Goal: Transaction & Acquisition: Obtain resource

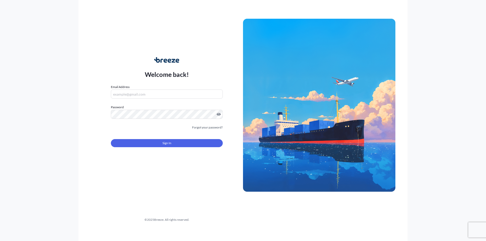
type input "[EMAIL_ADDRESS][DOMAIN_NAME]"
click at [168, 144] on span "Sign In" at bounding box center [167, 143] width 9 height 5
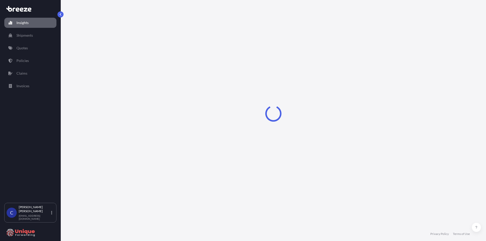
select select "2025"
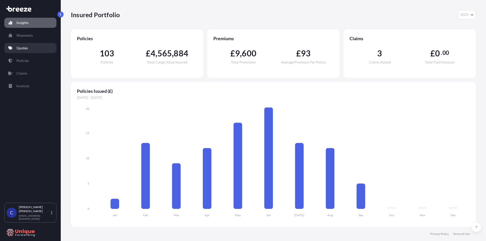
click at [40, 46] on link "Quotes" at bounding box center [30, 48] width 52 height 10
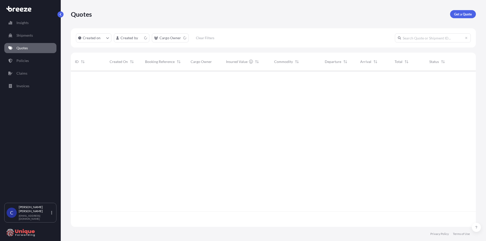
scroll to position [155, 401]
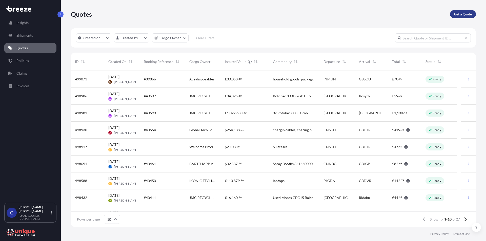
click at [457, 14] on p "Get a Quote" at bounding box center [463, 14] width 18 height 5
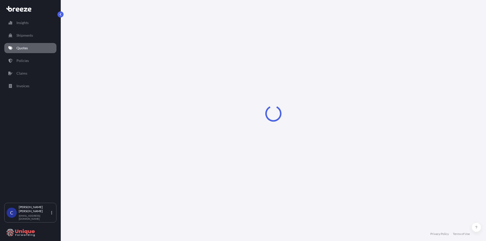
select select "Road"
select select "Sea"
select select "1"
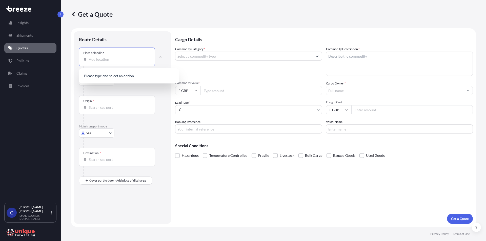
click at [112, 59] on input "Place of loading" at bounding box center [119, 59] width 60 height 5
click at [117, 64] on div "Place of loading" at bounding box center [117, 57] width 76 height 19
click at [117, 62] on input "Place of loading" at bounding box center [119, 59] width 60 height 5
paste input "C/O Zildjian [STREET_ADDRESS]"
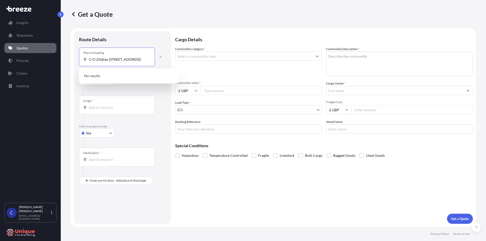
drag, startPoint x: 135, startPoint y: 59, endPoint x: 54, endPoint y: 59, distance: 80.8
click at [54, 59] on div "Insights Shipments Quotes Policies Claims Invoices C [PERSON_NAME] Harris [EMAI…" at bounding box center [243, 120] width 486 height 241
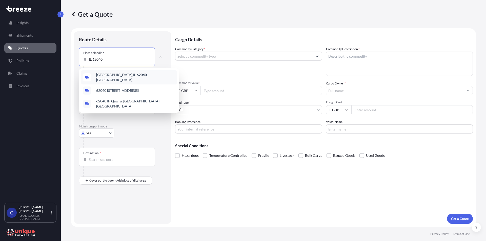
click at [133, 77] on span "[GEOGRAPHIC_DATA] , [GEOGRAPHIC_DATA]" at bounding box center [135, 77] width 79 height 10
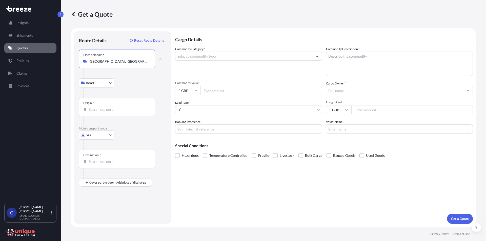
type input "[GEOGRAPHIC_DATA], [GEOGRAPHIC_DATA]"
click at [108, 107] on div "Origin *" at bounding box center [117, 107] width 76 height 19
click at [108, 107] on input "Origin *" at bounding box center [119, 109] width 60 height 5
click at [103, 112] on div "Origin *" at bounding box center [117, 107] width 76 height 19
click at [103, 112] on input "Origin * Please select an origin" at bounding box center [119, 109] width 60 height 5
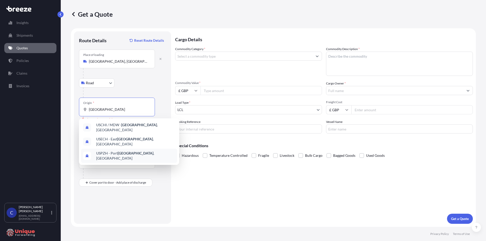
click at [136, 151] on span "USPZH - [GEOGRAPHIC_DATA] , [GEOGRAPHIC_DATA]" at bounding box center [135, 156] width 79 height 10
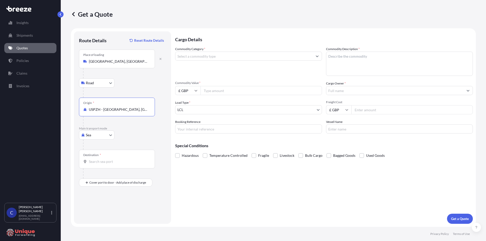
type input "USPZH - [GEOGRAPHIC_DATA], [GEOGRAPHIC_DATA]"
click at [101, 164] on input "Destination *" at bounding box center [119, 161] width 60 height 5
click at [118, 163] on input "Destination *" at bounding box center [119, 161] width 60 height 5
click at [98, 162] on input "Destination *" at bounding box center [119, 161] width 60 height 5
click at [101, 164] on input "Destination *" at bounding box center [119, 161] width 60 height 5
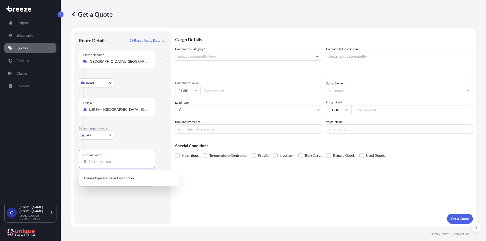
click at [115, 163] on input "Destination *" at bounding box center [119, 161] width 60 height 5
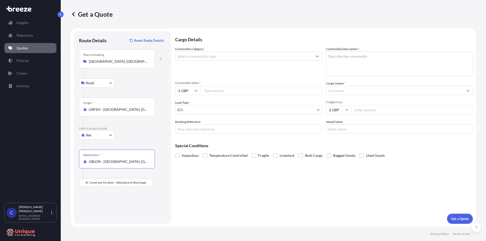
type input "GBLON - [GEOGRAPHIC_DATA], [GEOGRAPHIC_DATA]"
click at [223, 57] on input "Commodity Category *" at bounding box center [244, 56] width 137 height 9
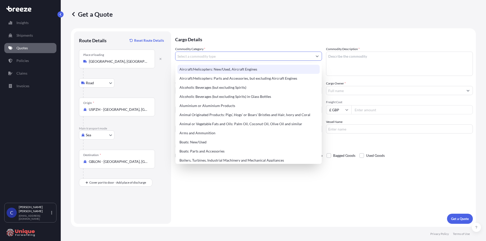
click at [216, 56] on input "Commodity Category *" at bounding box center [244, 56] width 137 height 9
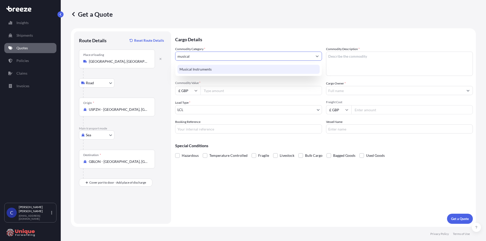
click at [220, 67] on div "Musical Instruments" at bounding box center [249, 69] width 142 height 9
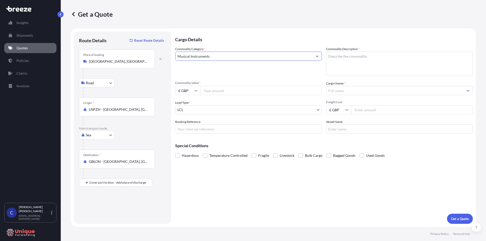
type input "Musical Instruments"
click at [221, 90] on input "Commodity Value *" at bounding box center [262, 90] width 122 height 9
click at [195, 93] on input "£ GBP" at bounding box center [187, 90] width 25 height 9
click at [185, 126] on div "$ USD" at bounding box center [187, 126] width 21 height 10
type input "$ USD"
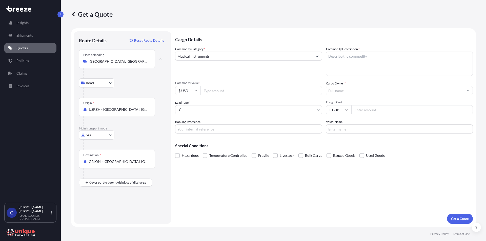
click at [218, 90] on input "Commodity Value *" at bounding box center [262, 90] width 122 height 9
type input "64140"
click at [232, 131] on input "Booking Reference" at bounding box center [248, 129] width 147 height 9
type input "#40595"
drag, startPoint x: 269, startPoint y: 184, endPoint x: 276, endPoint y: 179, distance: 8.9
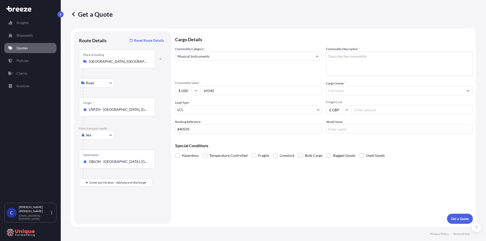
click at [269, 183] on div "Cargo Details Commodity Category * Musical Instruments Commodity Description * …" at bounding box center [324, 127] width 298 height 193
click at [355, 60] on textarea "Commodity Description *" at bounding box center [399, 64] width 147 height 24
click at [356, 58] on textarea "Commodity Description *" at bounding box center [399, 64] width 147 height 24
paste textarea "Pipe Band Drum sticks"
type textarea "Pipe Band Drum sticks"
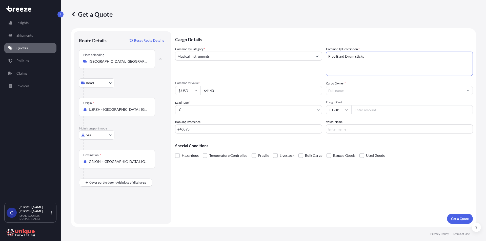
click at [359, 92] on input "Cargo Owner *" at bounding box center [394, 90] width 137 height 9
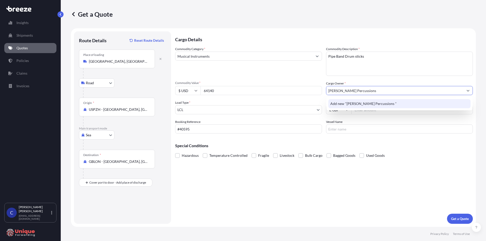
type input "[PERSON_NAME] Percussions"
click at [366, 78] on div "Commodity Category * Musical Instruments Commodity Description * Pipe Band Drum…" at bounding box center [324, 90] width 298 height 87
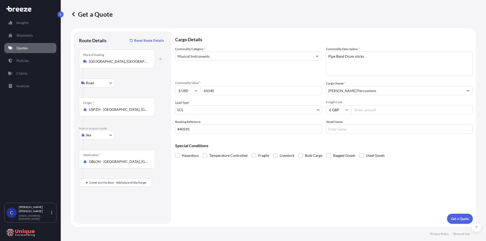
click at [374, 110] on input "Freight Cost" at bounding box center [413, 109] width 122 height 9
type input "1995"
click at [360, 131] on input "Vessel Name" at bounding box center [399, 129] width 147 height 9
click at [105, 206] on div "Place of Discharge" at bounding box center [117, 207] width 76 height 19
click at [105, 207] on input "Place of Discharge" at bounding box center [119, 209] width 60 height 5
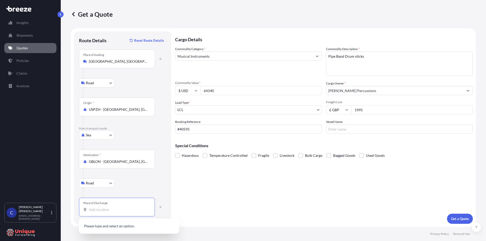
click at [115, 210] on input "Place of Discharge" at bounding box center [119, 209] width 60 height 5
paste input "[STREET_ADDRESS]"
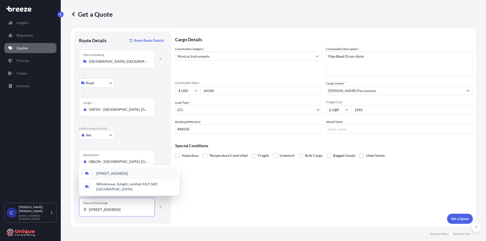
click at [117, 175] on span "[STREET_ADDRESS]" at bounding box center [112, 173] width 32 height 5
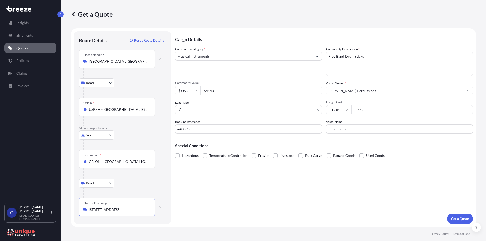
type input "[STREET_ADDRESS]"
click at [457, 219] on p "Get a Quote" at bounding box center [460, 219] width 18 height 5
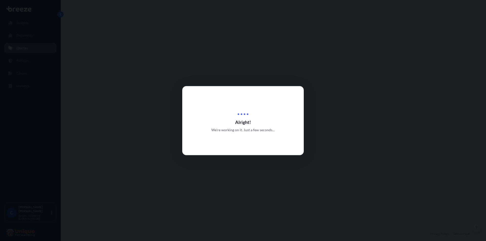
select select "Road"
select select "Sea"
select select "Road"
select select "1"
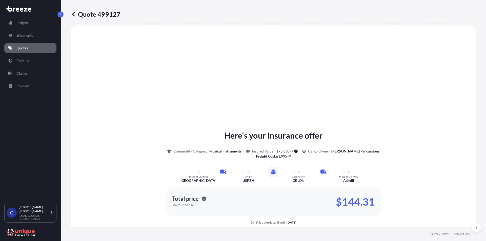
scroll to position [253, 0]
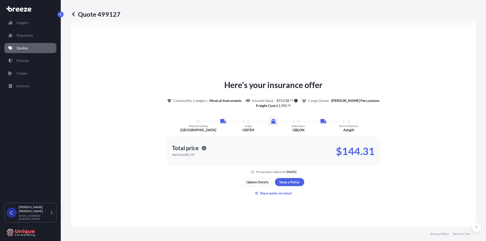
click at [73, 15] on icon at bounding box center [73, 14] width 5 height 5
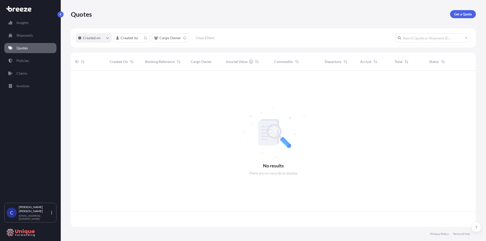
scroll to position [155, 401]
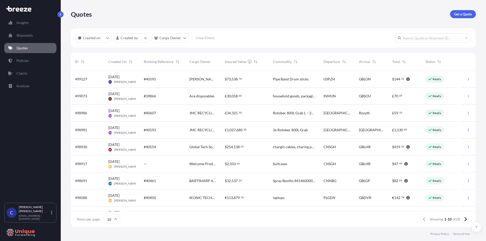
click at [118, 79] on span "[DATE]" at bounding box center [113, 76] width 11 height 5
select select "Road"
select select "Sea"
select select "Road"
select select "1"
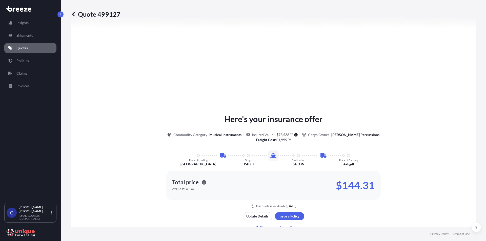
scroll to position [304, 0]
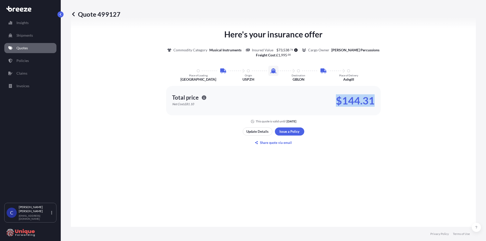
drag, startPoint x: 370, startPoint y: 99, endPoint x: 335, endPoint y: 100, distance: 34.7
click at [336, 100] on p "$144.31" at bounding box center [355, 101] width 39 height 8
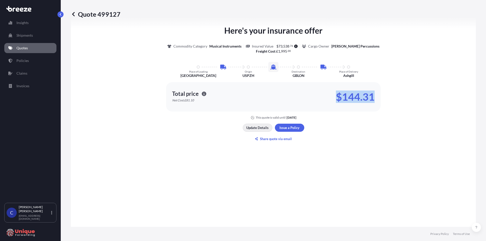
scroll to position [299, 0]
